Goal: Task Accomplishment & Management: Manage account settings

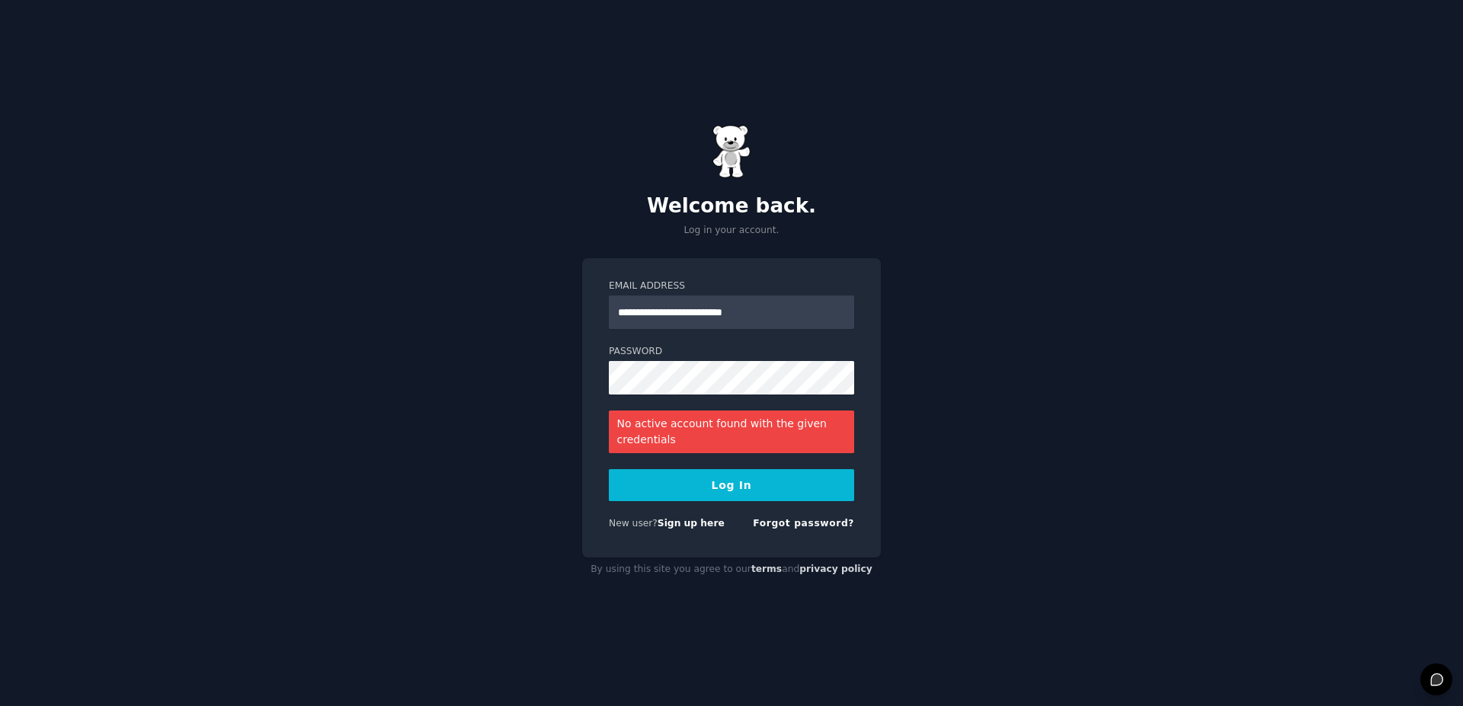
click at [708, 492] on button "Log In" at bounding box center [731, 485] width 245 height 32
click at [793, 523] on link "Forgot password?" at bounding box center [803, 523] width 101 height 11
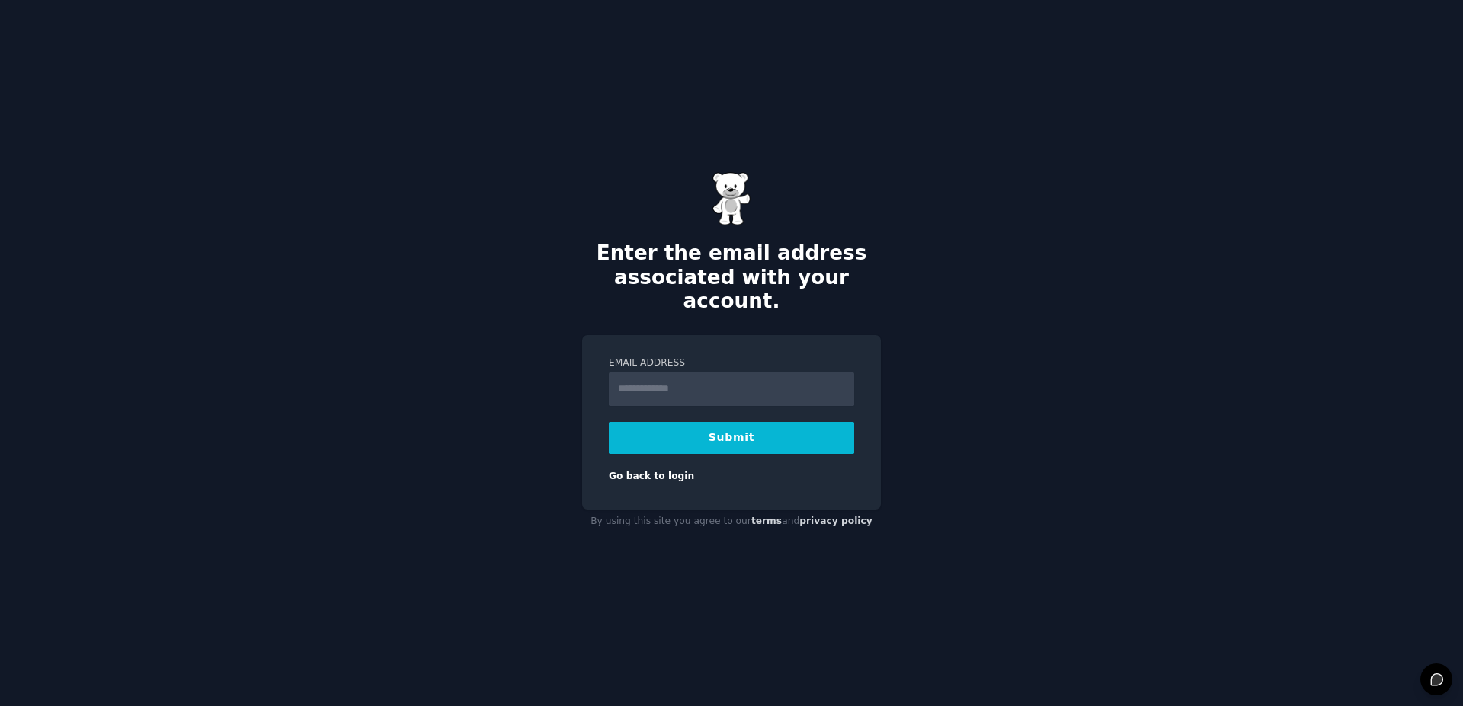
click at [706, 377] on input "Email Address" at bounding box center [731, 390] width 245 height 34
type input "**********"
click at [700, 424] on button "Submit" at bounding box center [731, 438] width 245 height 32
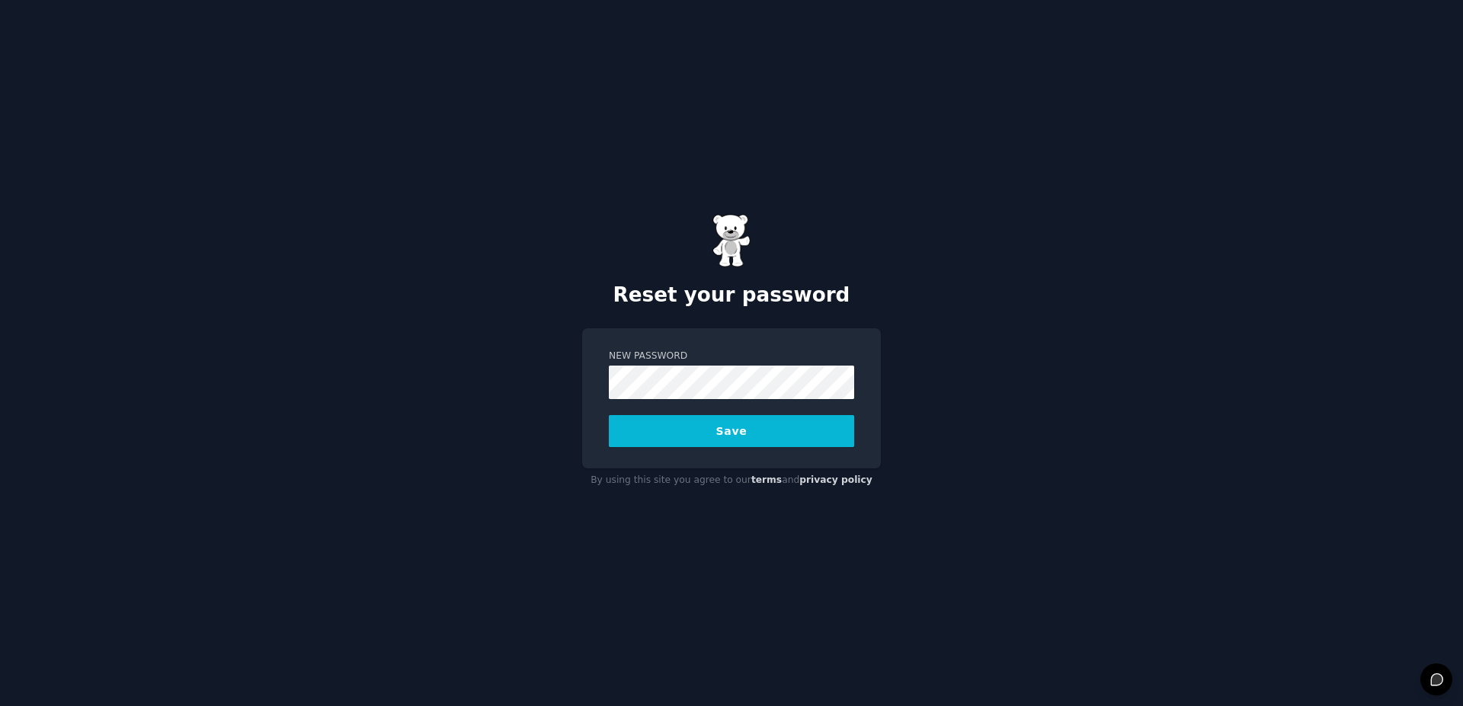
click at [706, 426] on button "Save" at bounding box center [731, 431] width 245 height 32
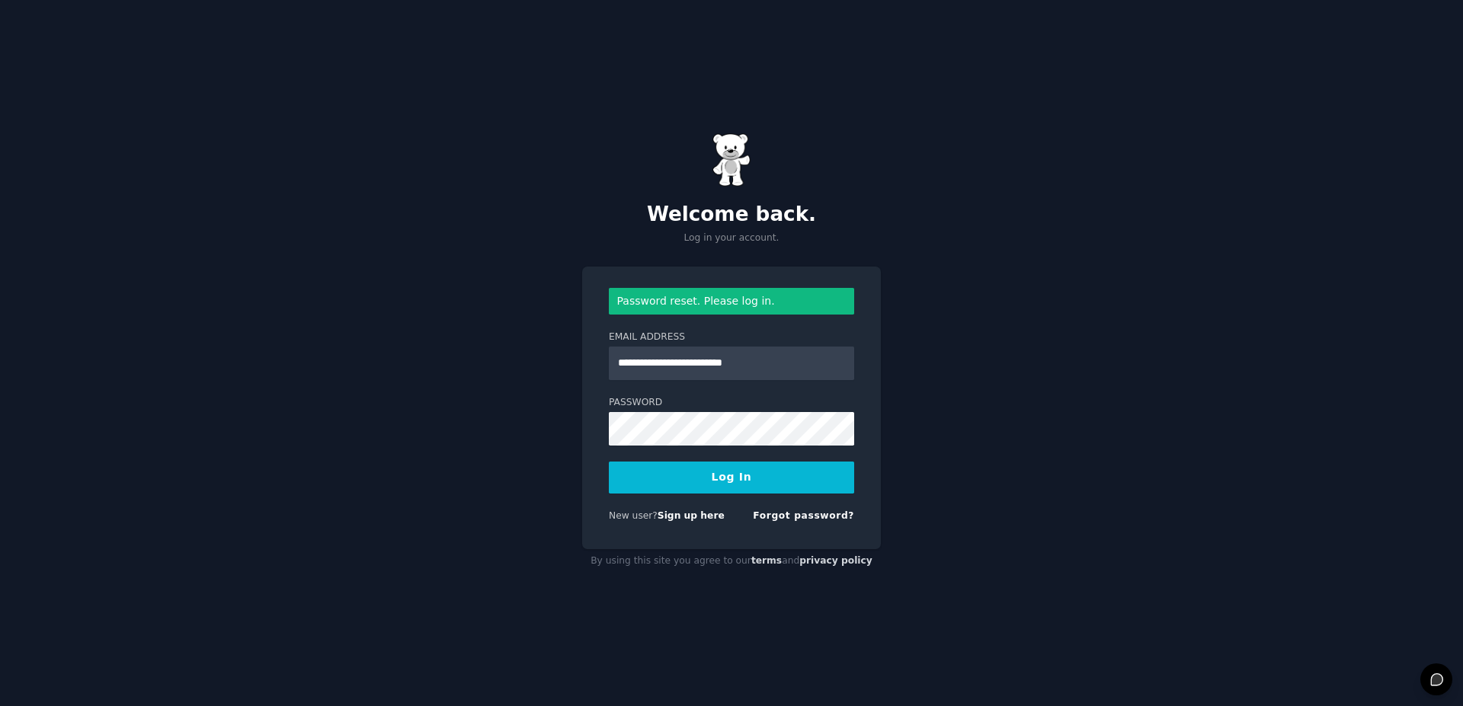
type input "**********"
click at [708, 475] on button "Log In" at bounding box center [731, 478] width 245 height 32
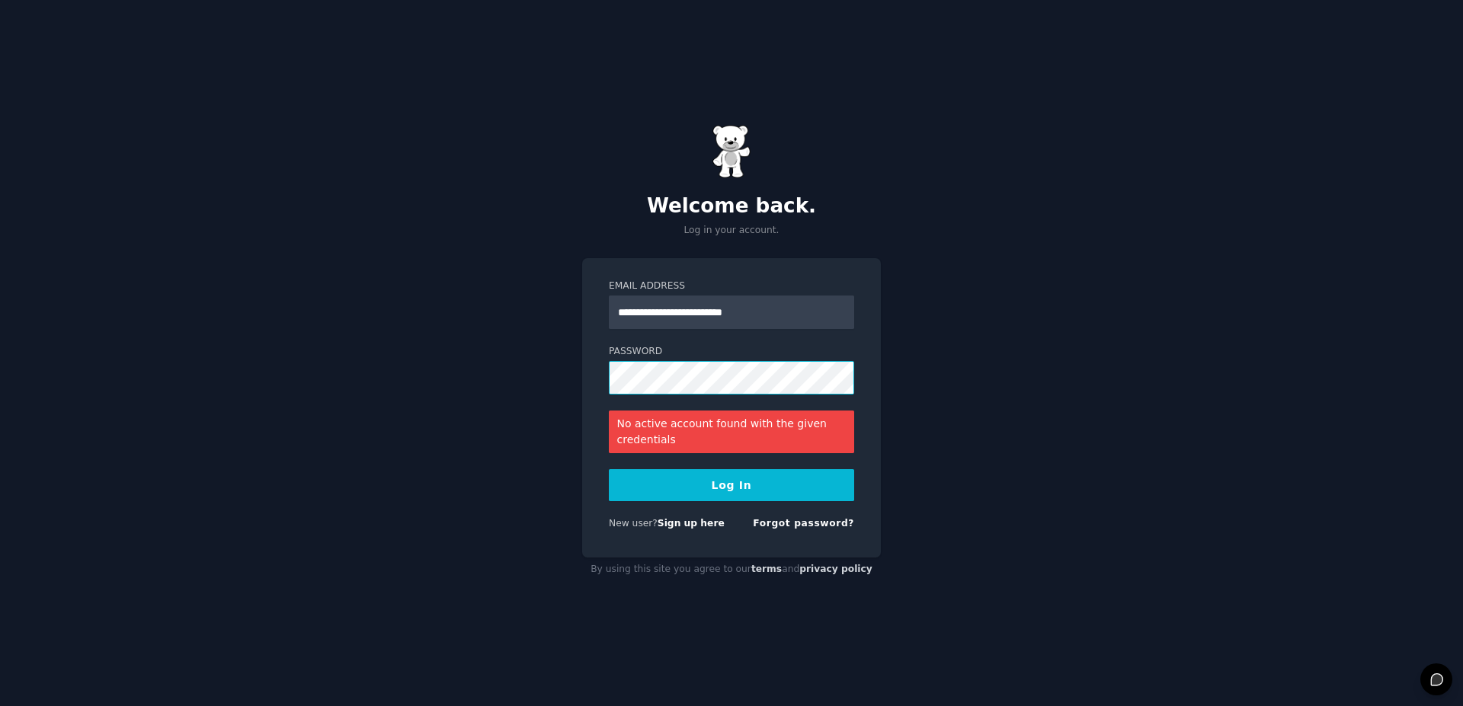
click at [609, 469] on button "Log In" at bounding box center [731, 485] width 245 height 32
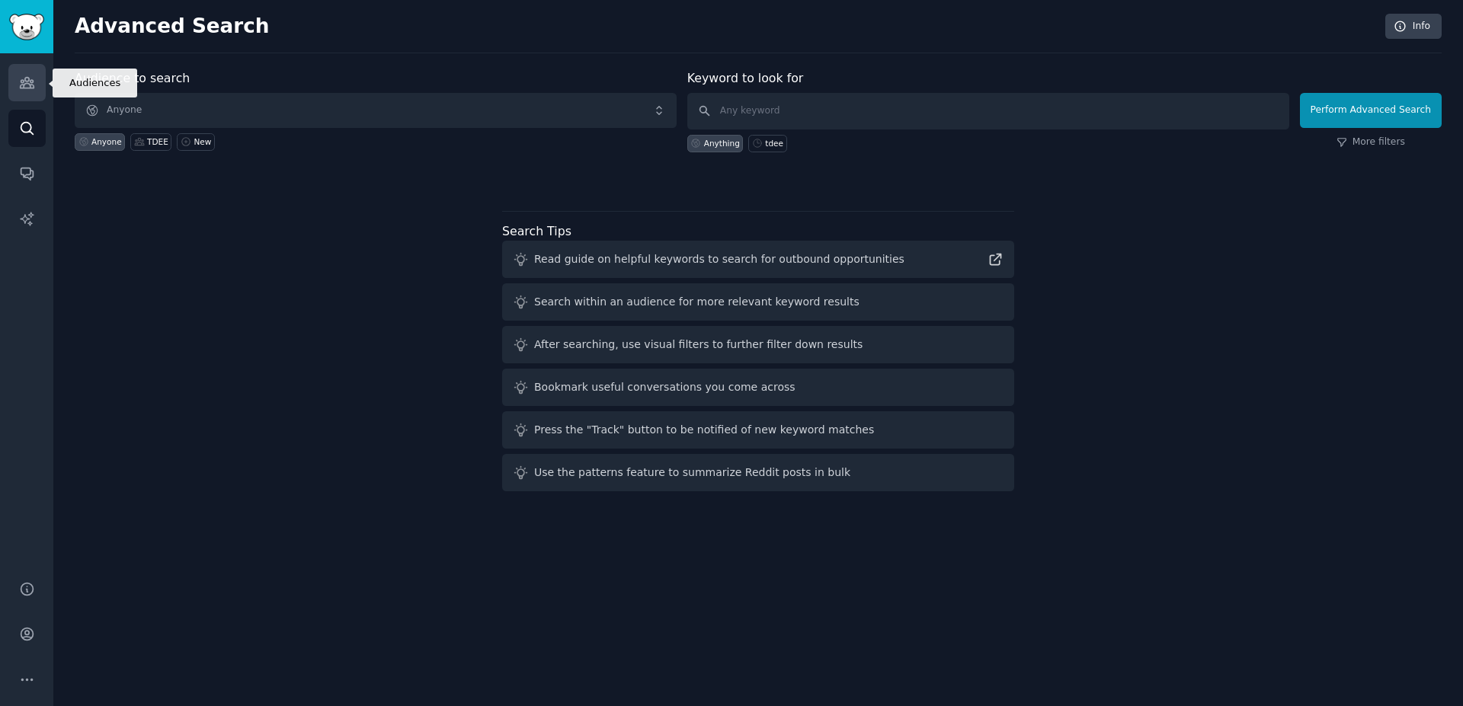
click at [26, 74] on link "Audiences" at bounding box center [26, 82] width 37 height 37
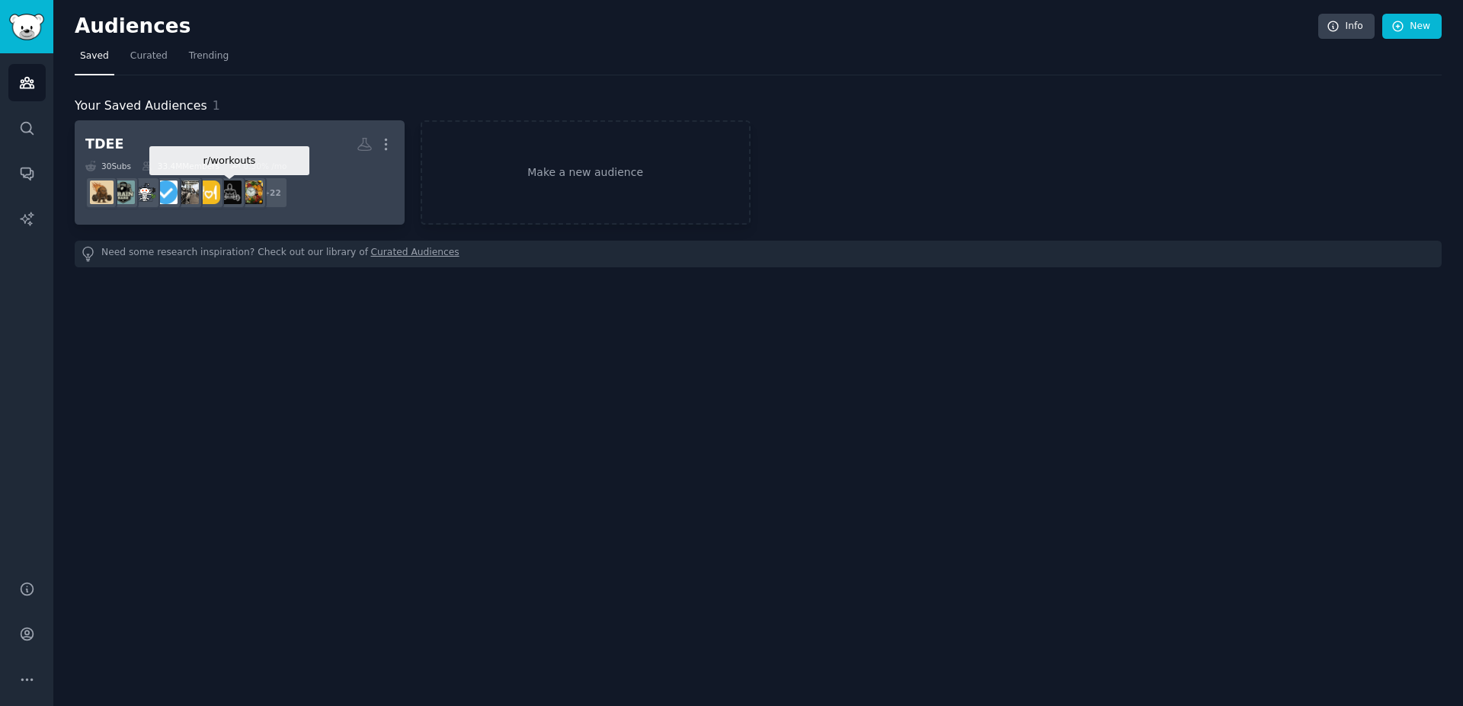
click at [237, 196] on img at bounding box center [230, 193] width 24 height 24
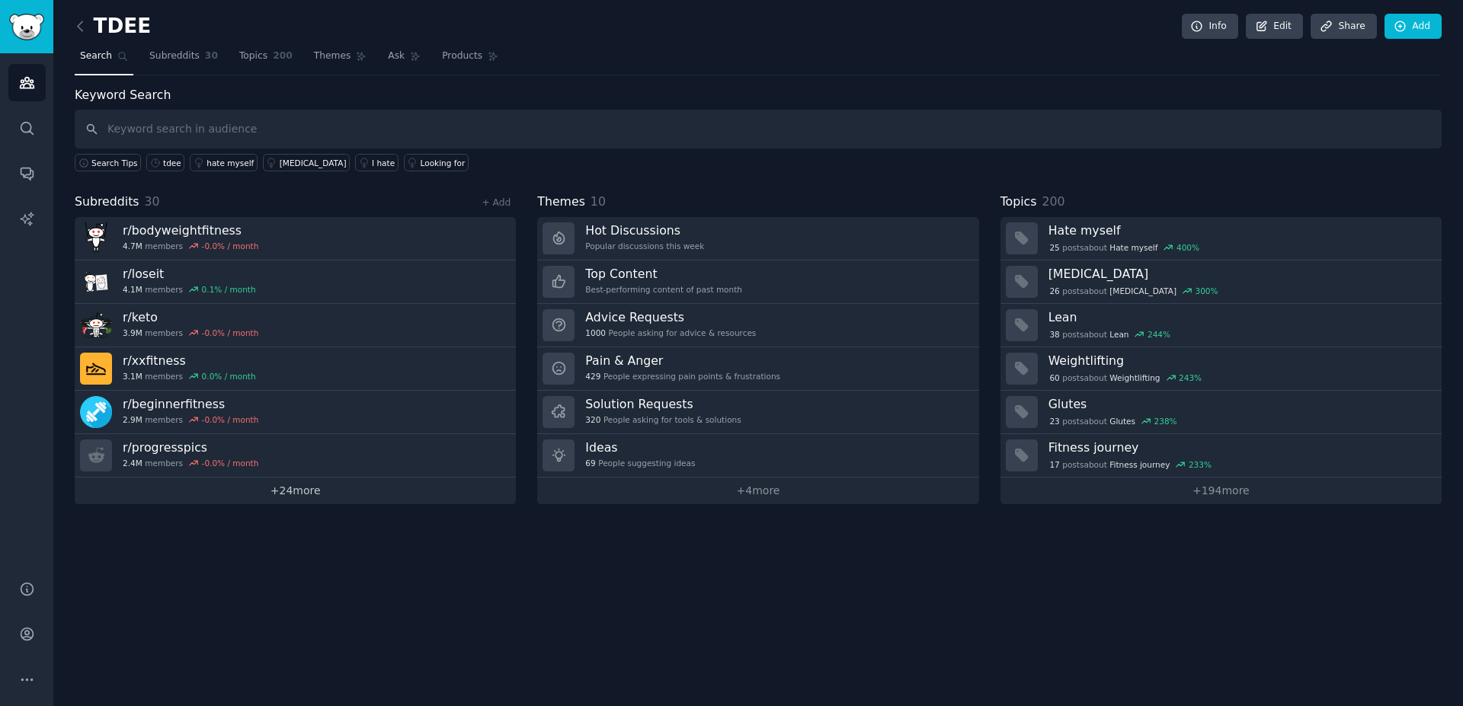
click at [303, 487] on link "+ 24 more" at bounding box center [295, 491] width 441 height 27
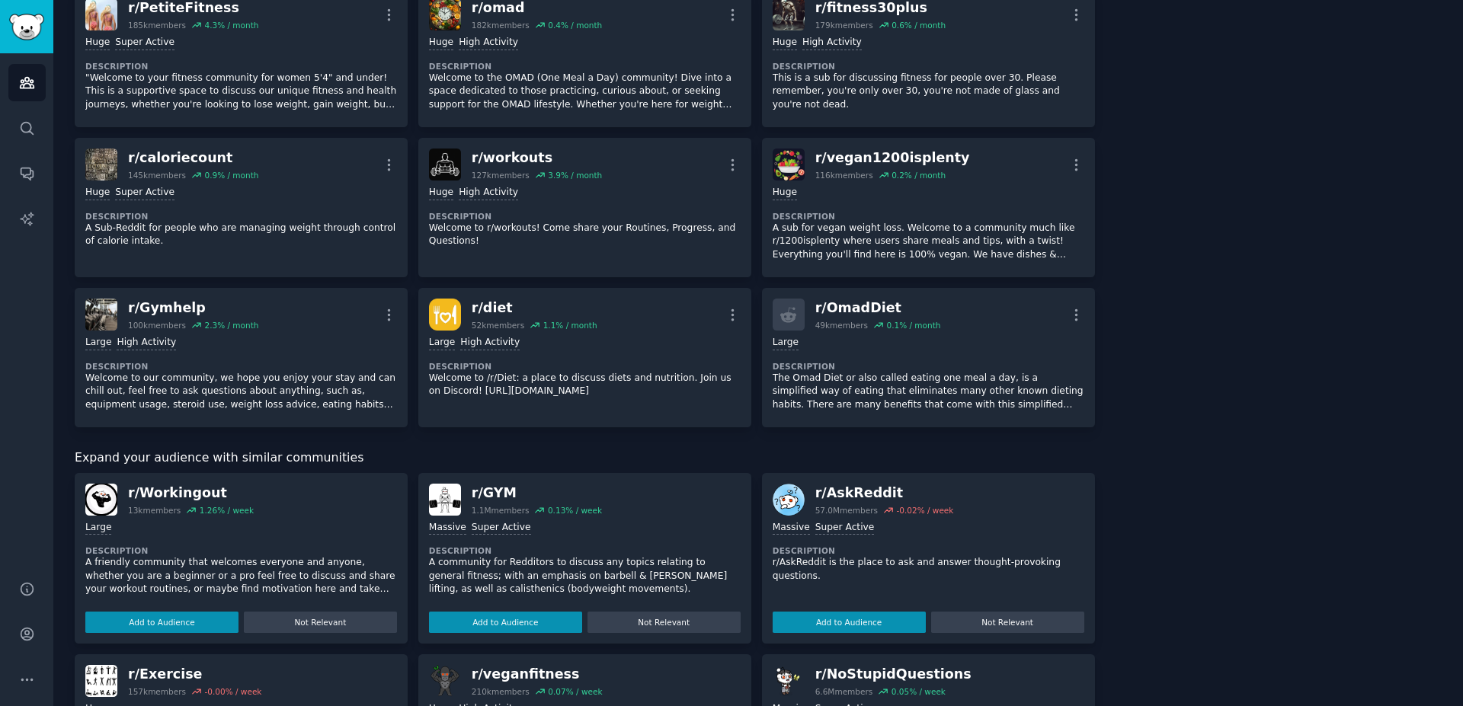
scroll to position [1176, 0]
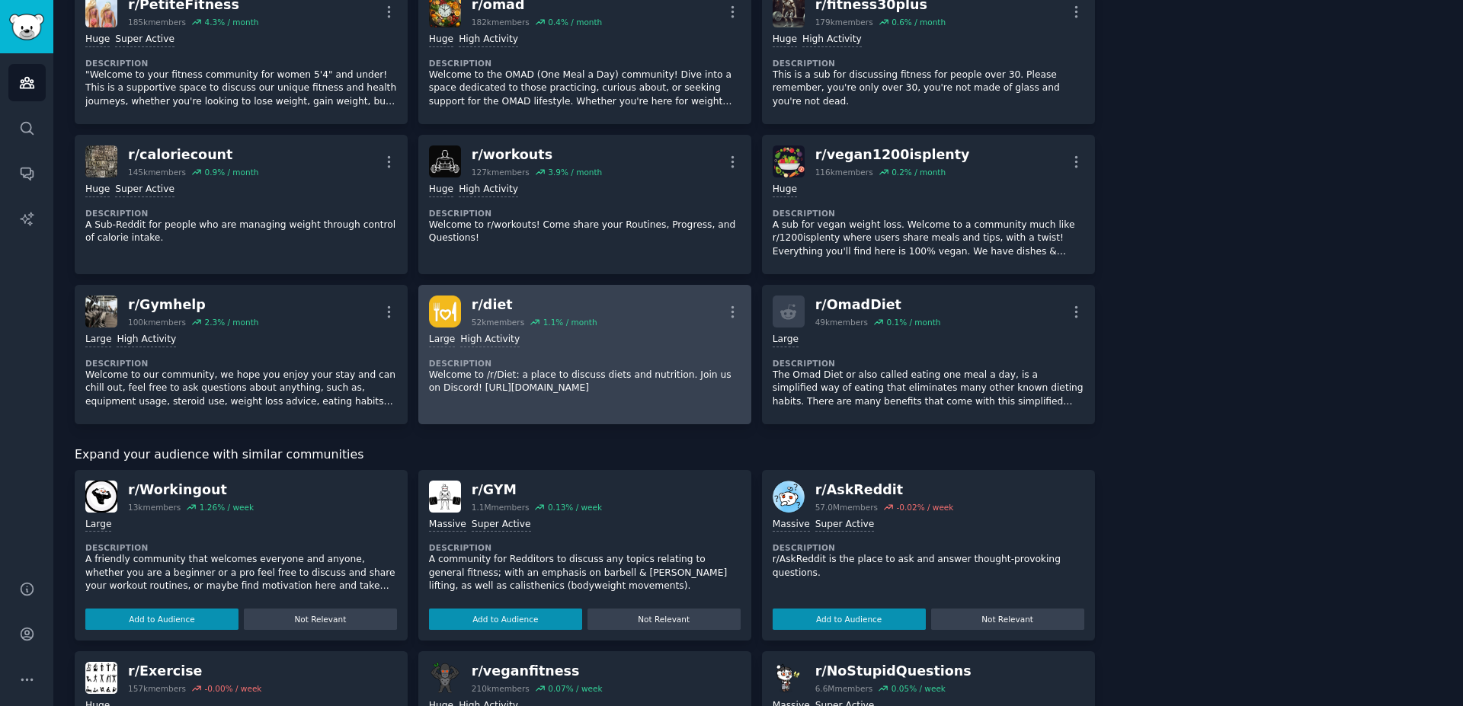
click at [485, 303] on div "r/ diet" at bounding box center [535, 305] width 126 height 19
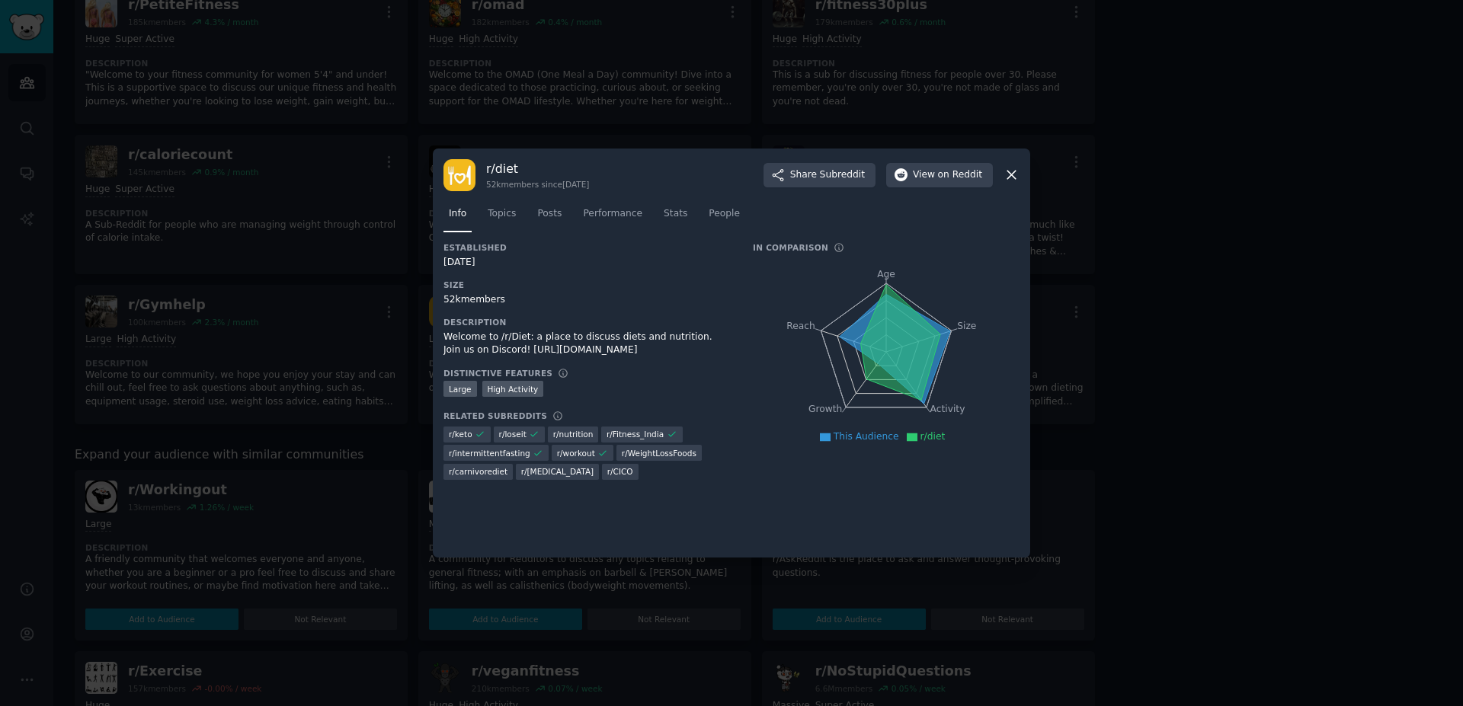
click at [276, 332] on div at bounding box center [731, 353] width 1463 height 706
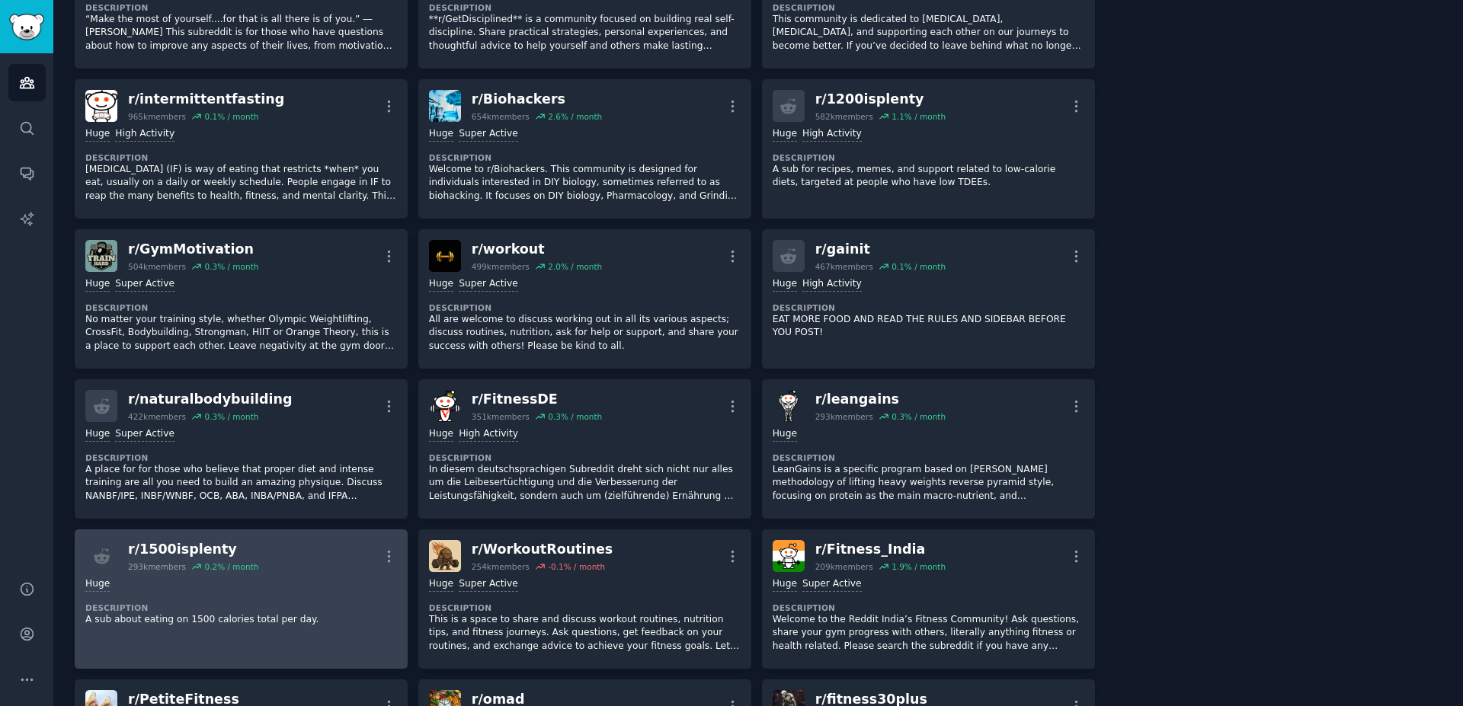
scroll to position [828, 0]
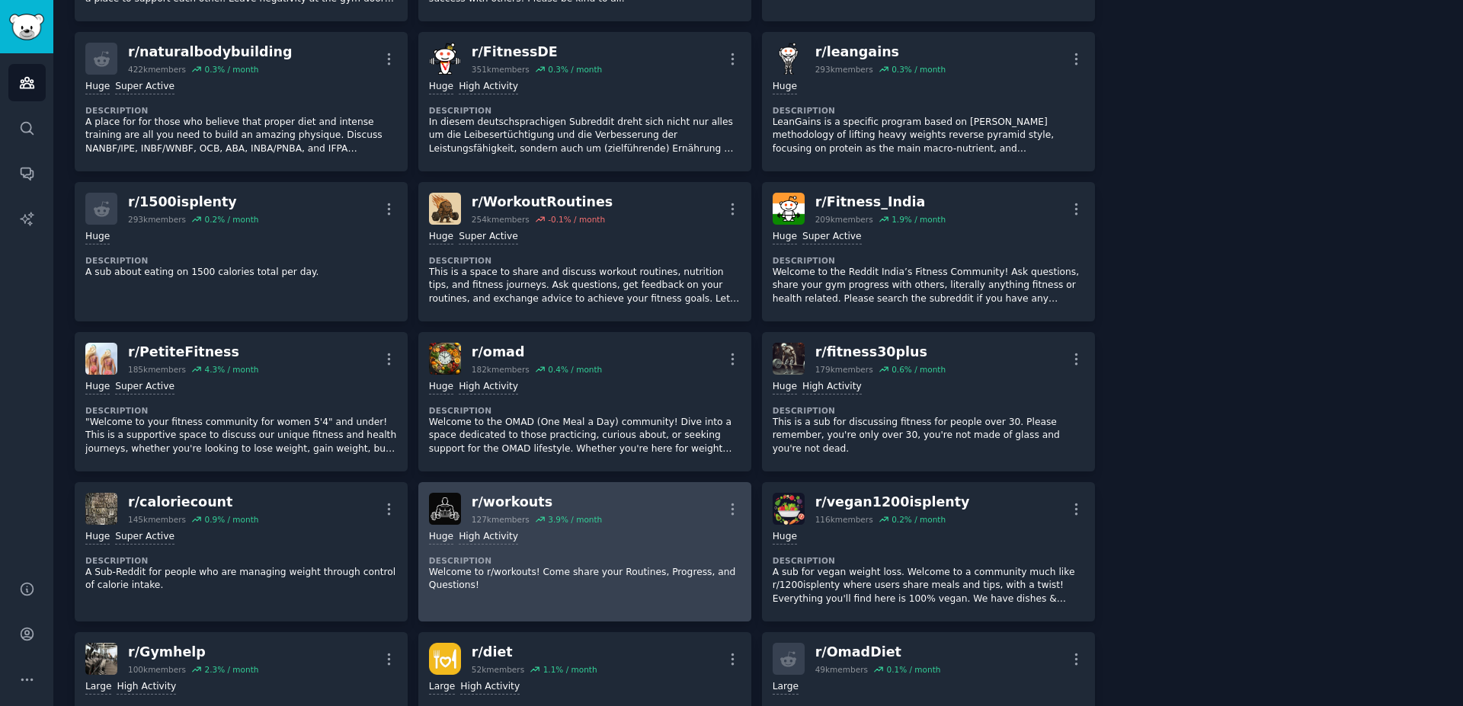
click at [492, 498] on div "r/ workouts" at bounding box center [537, 502] width 130 height 19
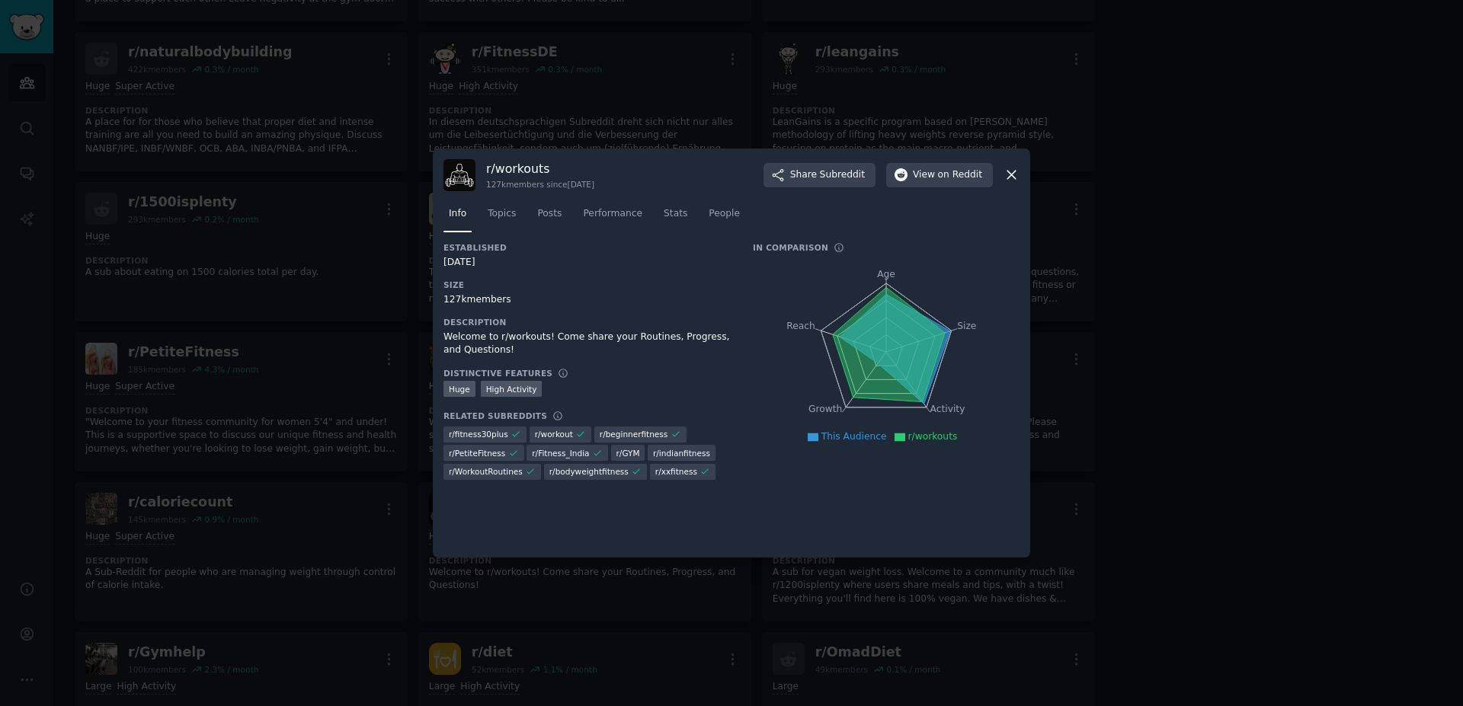
click at [523, 168] on h3 "r/ workouts" at bounding box center [540, 169] width 108 height 16
copy h3 "workouts"
